Goal: Task Accomplishment & Management: Use online tool/utility

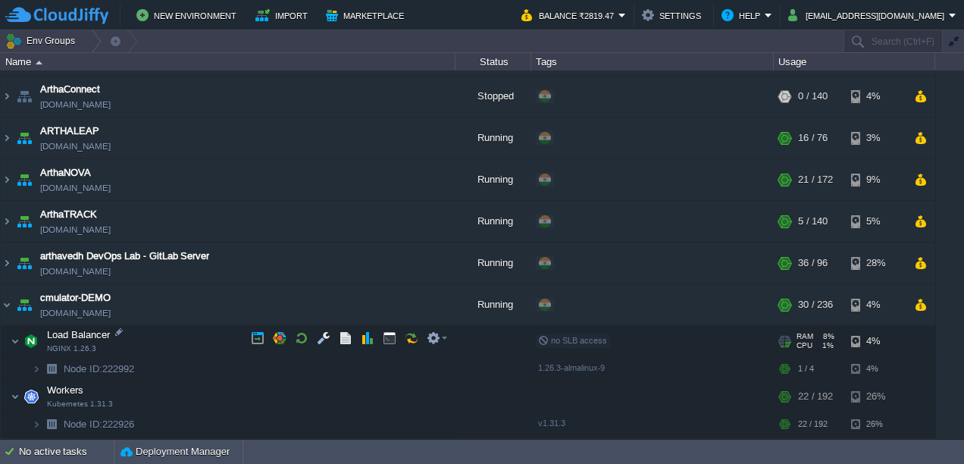
scroll to position [160, 0]
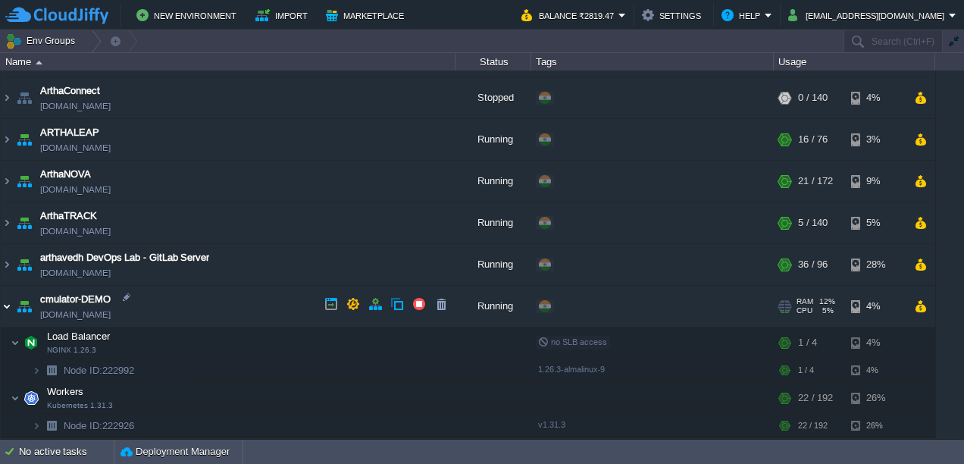
click at [6, 299] on img at bounding box center [7, 306] width 12 height 41
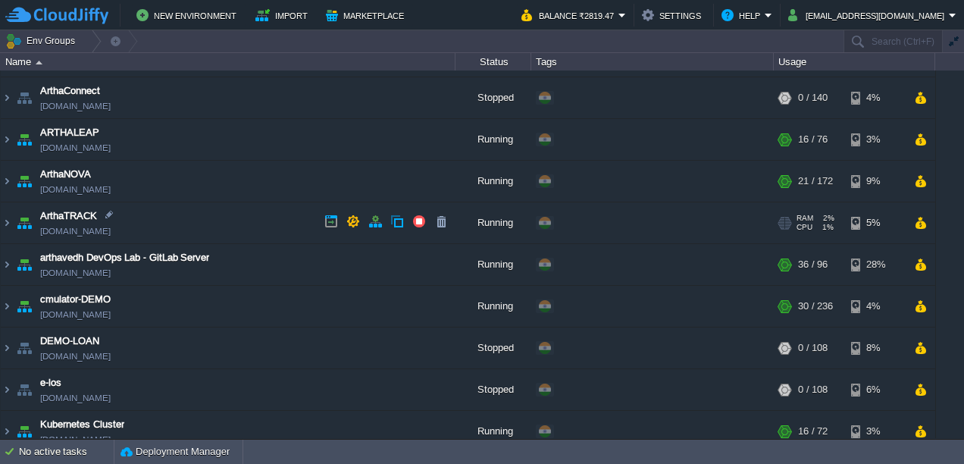
click at [83, 233] on link "[DOMAIN_NAME]" at bounding box center [75, 231] width 70 height 15
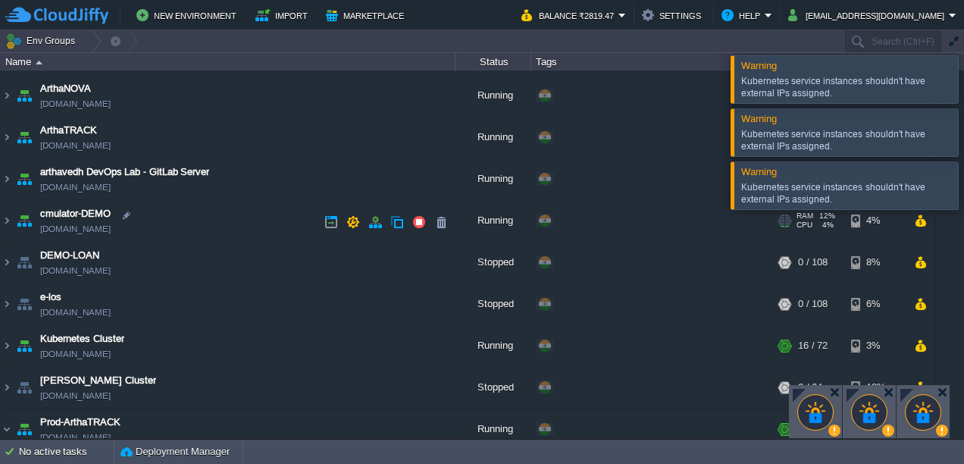
scroll to position [208, 0]
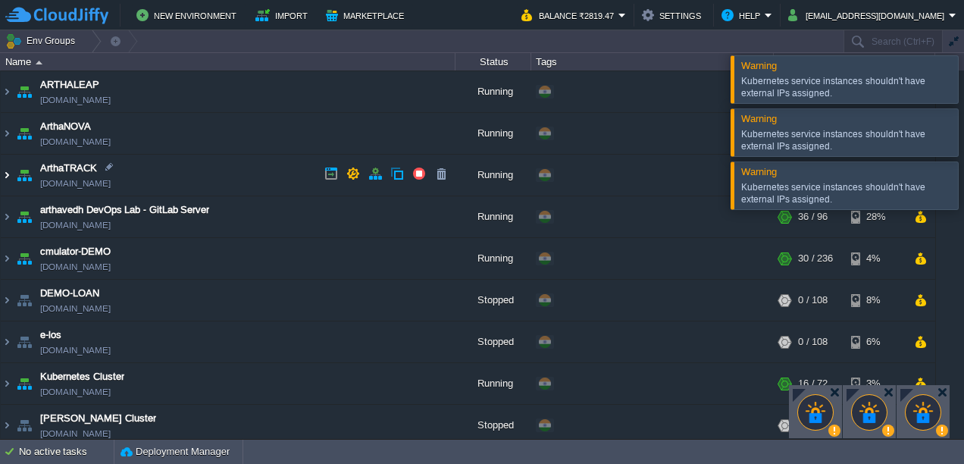
click at [12, 174] on img at bounding box center [7, 175] width 12 height 41
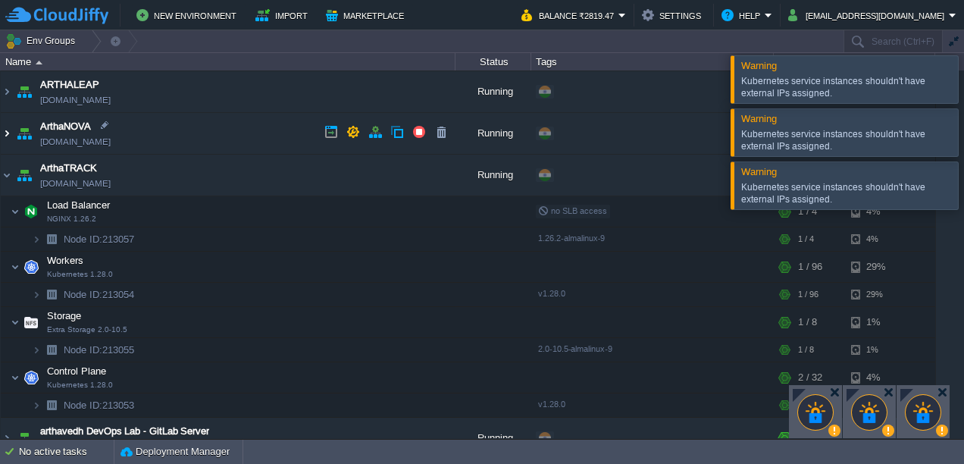
click at [8, 133] on img at bounding box center [7, 133] width 12 height 41
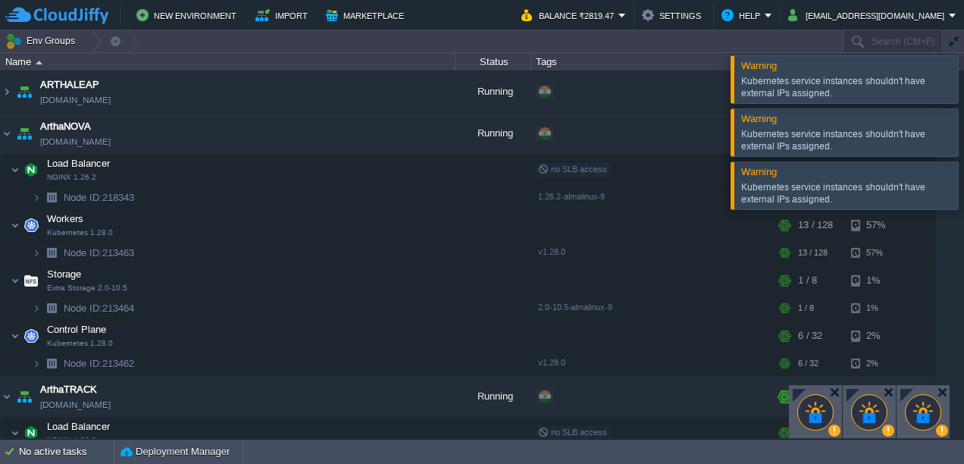
scroll to position [128, 0]
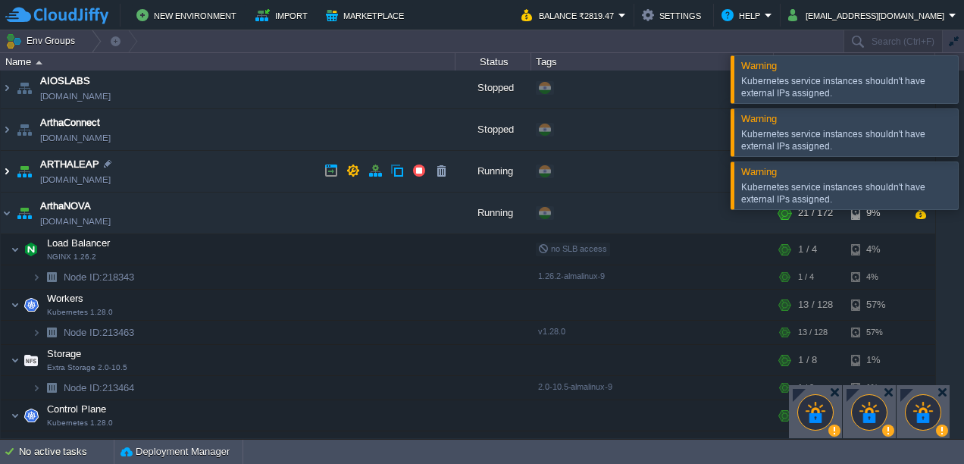
click at [8, 169] on img at bounding box center [7, 171] width 12 height 41
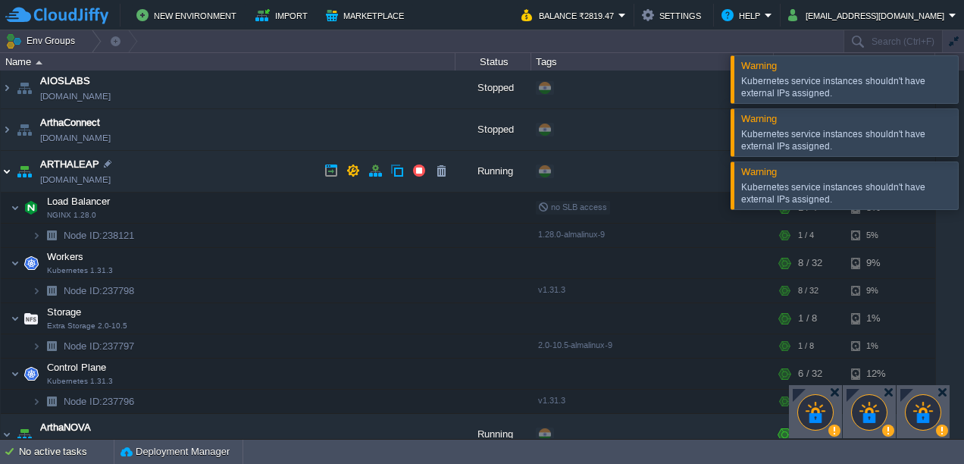
click at [8, 169] on img at bounding box center [7, 171] width 12 height 41
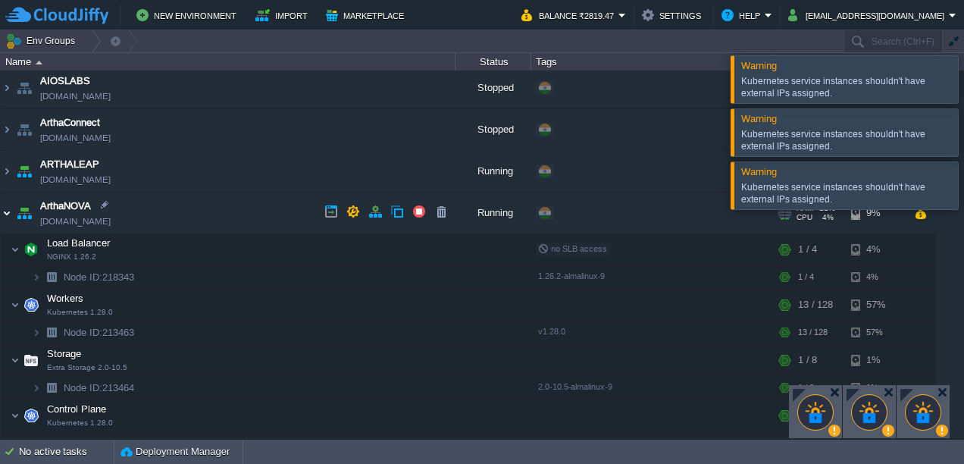
click at [3, 213] on img at bounding box center [7, 212] width 12 height 41
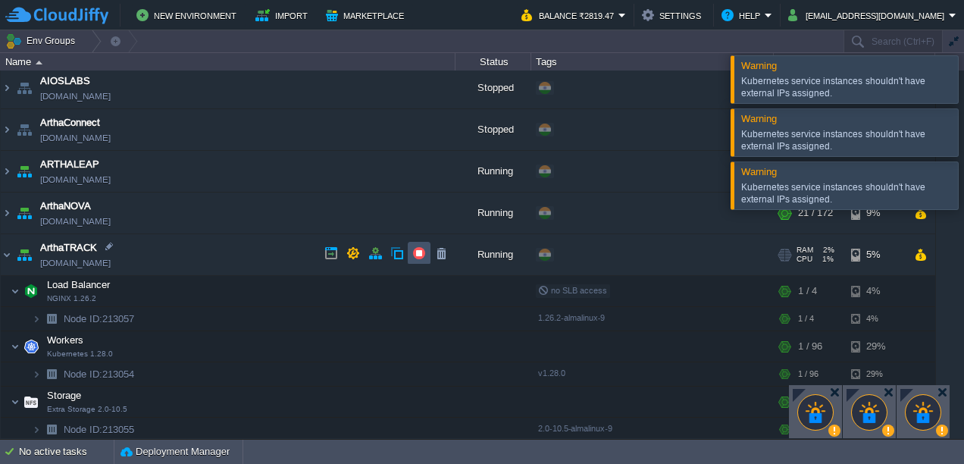
click at [418, 252] on button "button" at bounding box center [419, 253] width 14 height 14
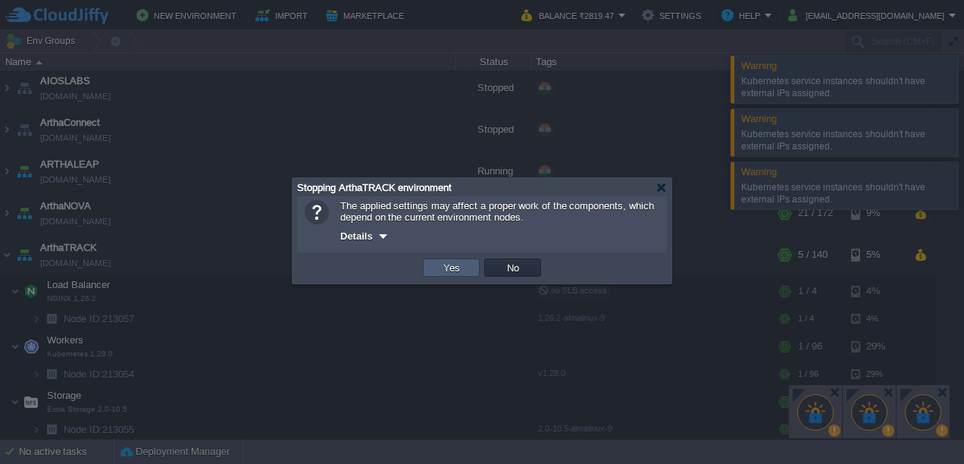
click at [446, 272] on button "Yes" at bounding box center [452, 268] width 26 height 14
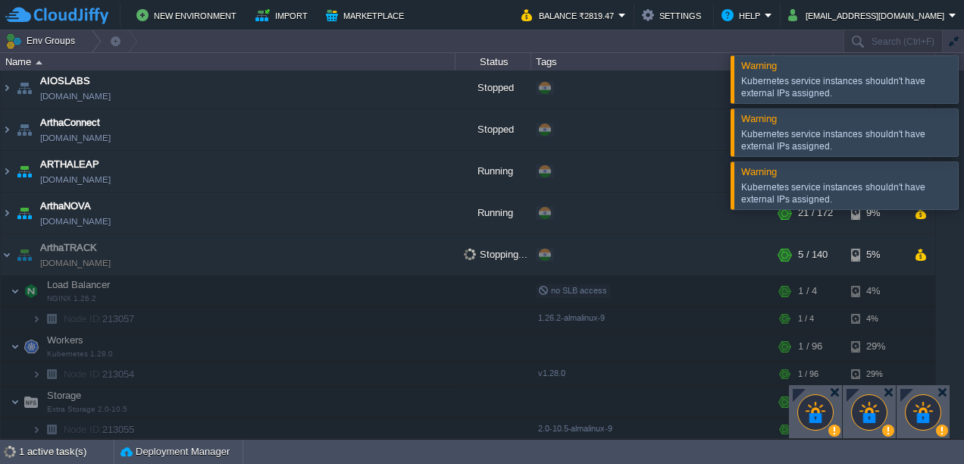
click at [819, 406] on div at bounding box center [815, 412] width 36 height 36
click at [834, 431] on div at bounding box center [835, 430] width 14 height 13
click at [799, 390] on div at bounding box center [799, 395] width 13 height 13
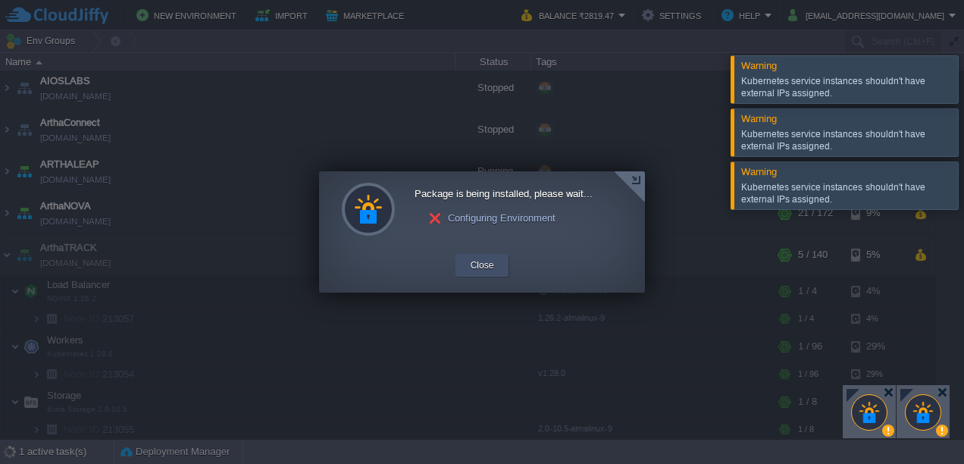
click at [480, 267] on button "Close" at bounding box center [482, 265] width 23 height 15
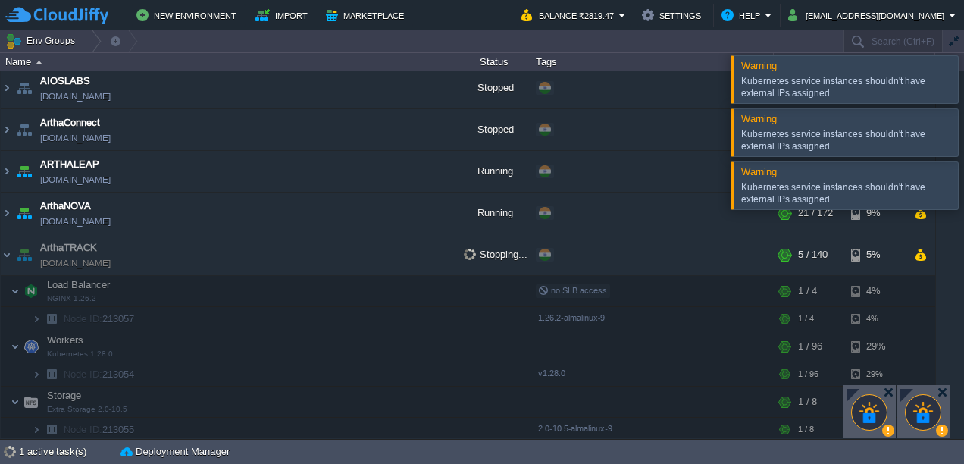
click at [963, 82] on div at bounding box center [982, 78] width 0 height 47
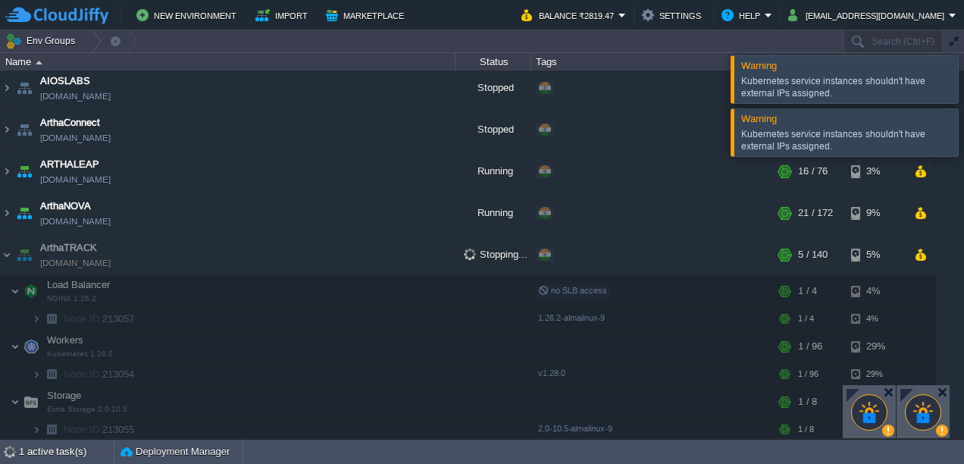
click at [963, 88] on div at bounding box center [982, 78] width 0 height 47
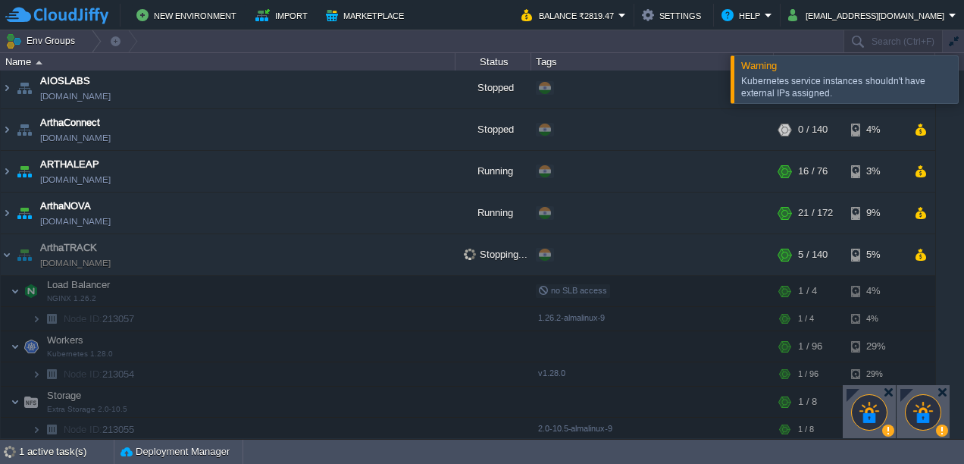
click at [963, 88] on div at bounding box center [982, 78] width 0 height 47
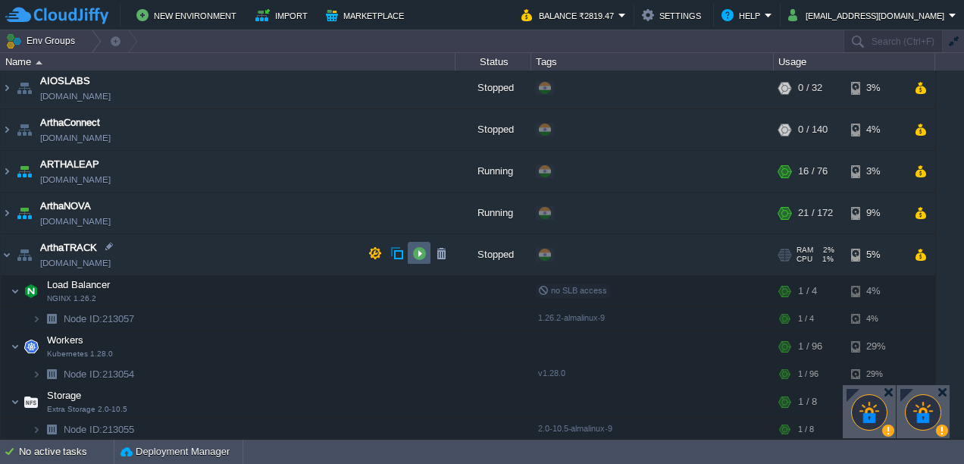
click at [414, 255] on button "button" at bounding box center [419, 253] width 14 height 14
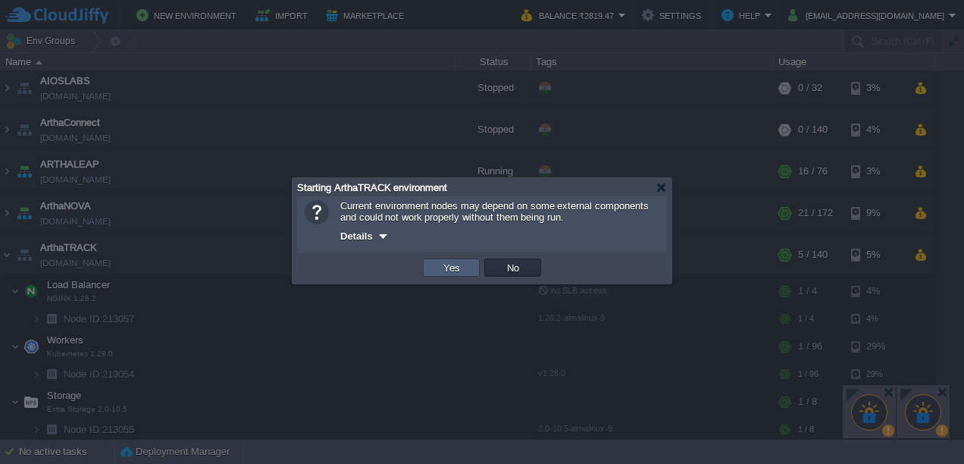
click at [442, 270] on button "Yes" at bounding box center [452, 268] width 26 height 14
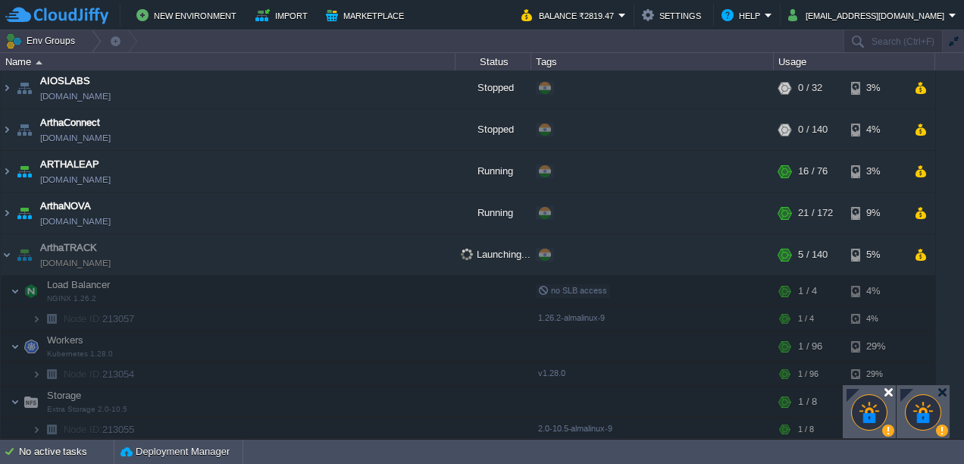
click at [890, 393] on div at bounding box center [888, 391] width 11 height 11
click at [938, 389] on div at bounding box center [941, 391] width 11 height 11
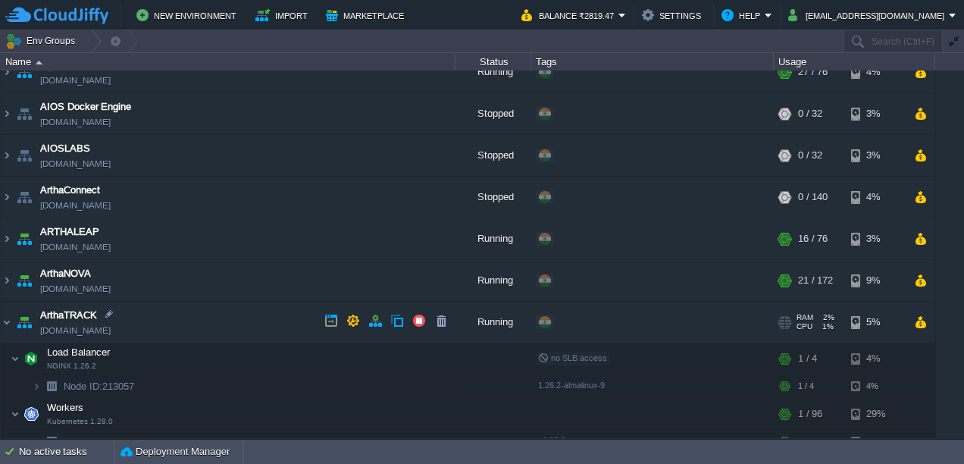
scroll to position [234, 0]
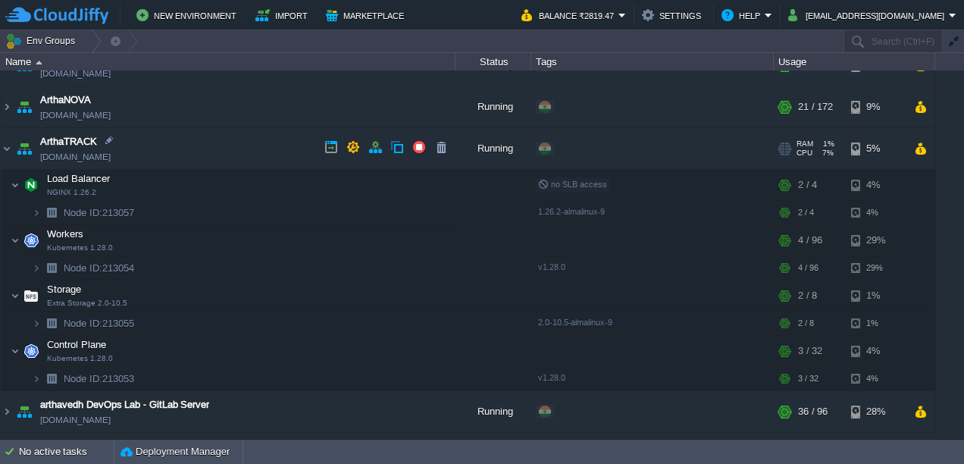
click at [73, 159] on link "[DOMAIN_NAME]" at bounding box center [75, 156] width 70 height 15
click at [6, 147] on img at bounding box center [7, 148] width 12 height 41
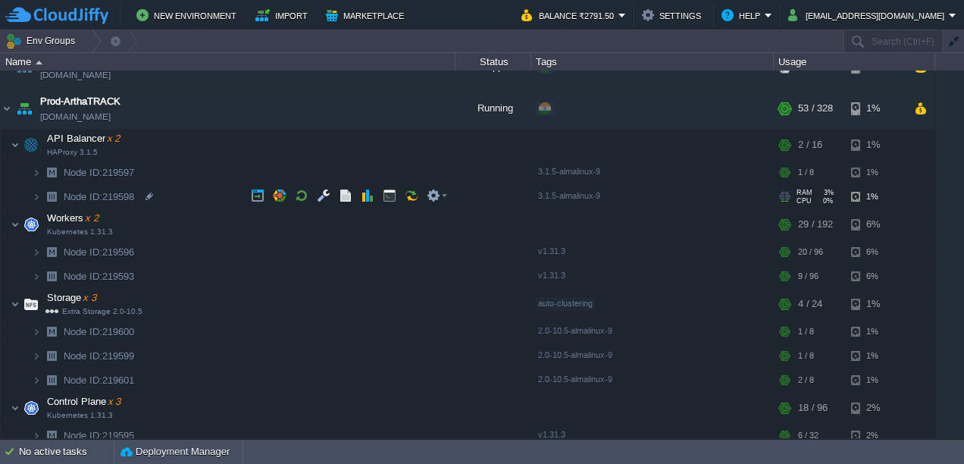
scroll to position [571, 0]
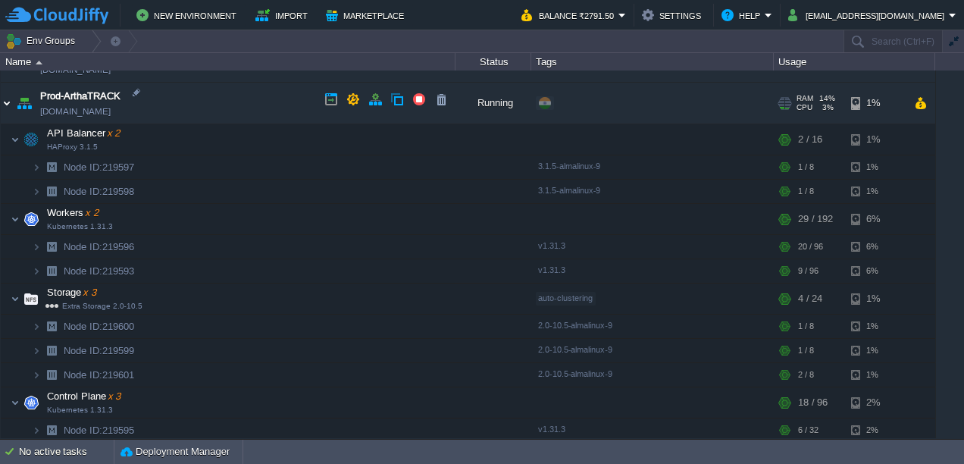
click at [4, 100] on img at bounding box center [7, 103] width 12 height 41
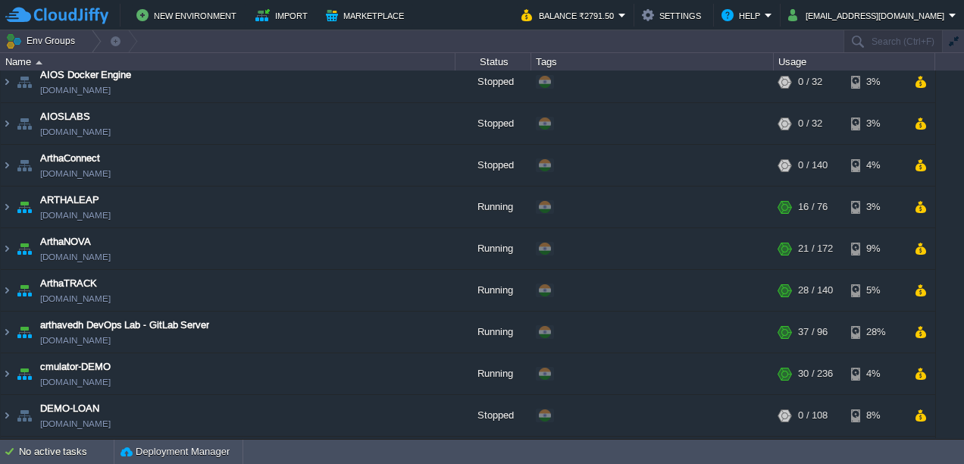
scroll to position [461, 0]
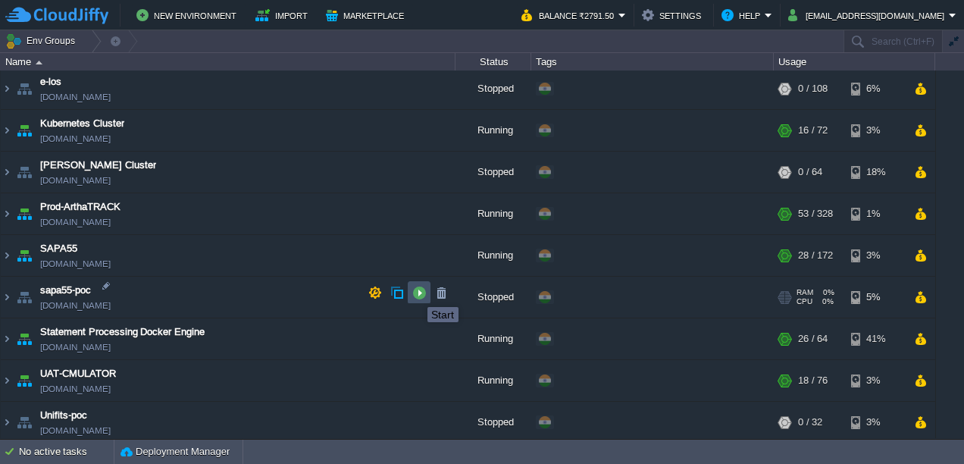
click at [416, 293] on button "button" at bounding box center [419, 293] width 14 height 14
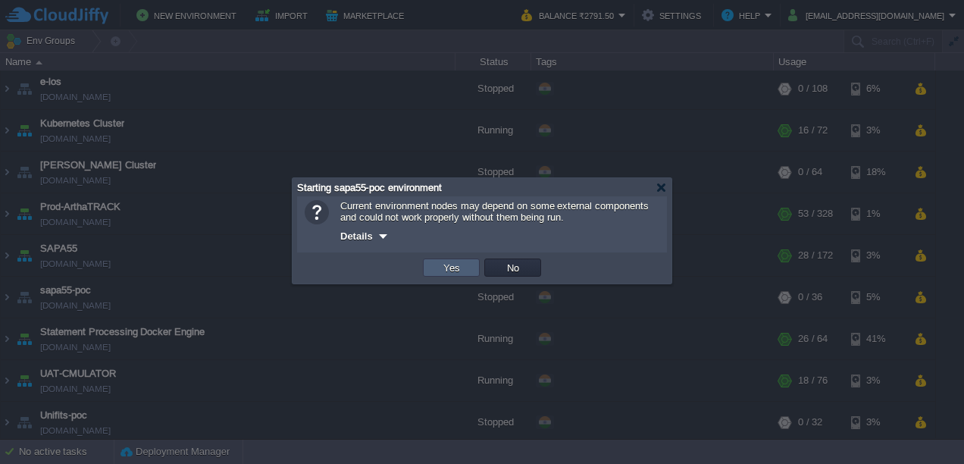
click at [441, 267] on button "Yes" at bounding box center [452, 268] width 26 height 14
